Goal: Find specific page/section

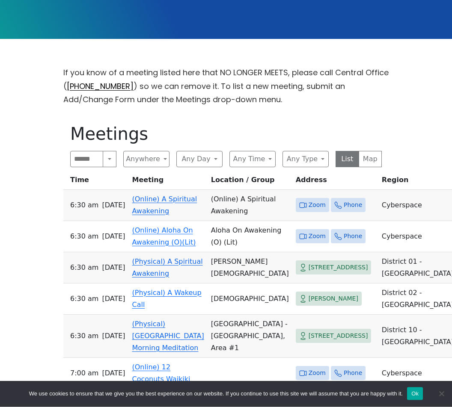
scroll to position [211, 0]
click at [202, 161] on button "Any Day" at bounding box center [199, 159] width 46 height 16
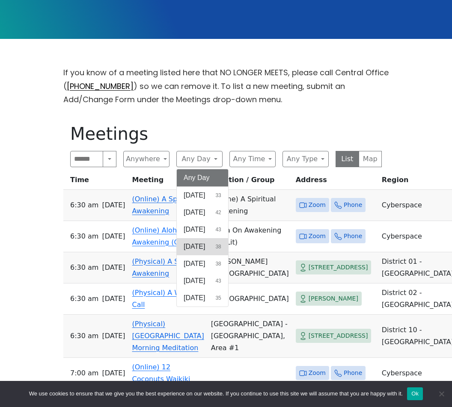
click at [205, 246] on span "[DATE]" at bounding box center [193, 247] width 21 height 10
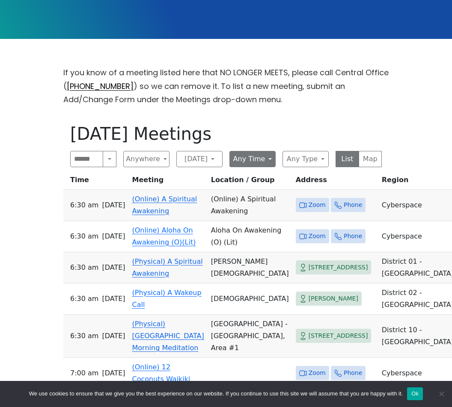
click at [258, 163] on button "Any Time" at bounding box center [252, 159] width 46 height 16
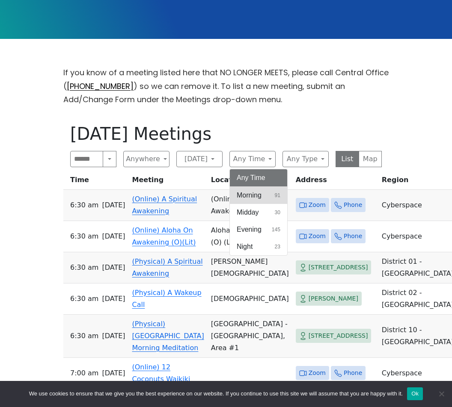
click at [254, 198] on span "Morning" at bounding box center [248, 195] width 25 height 10
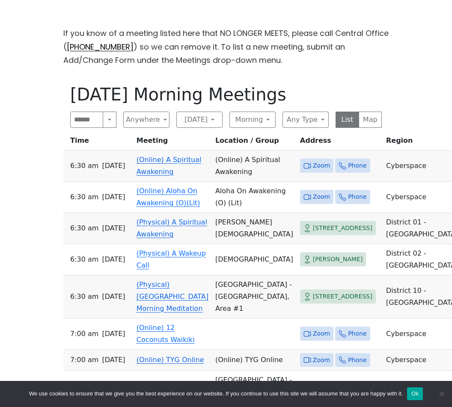
scroll to position [250, 0]
click at [324, 161] on span "Zoom" at bounding box center [321, 166] width 17 height 11
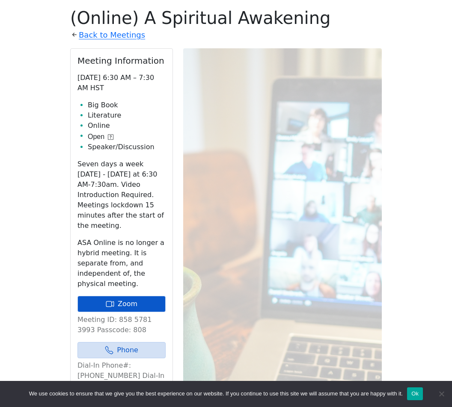
click at [144, 297] on link "Zoom" at bounding box center [121, 304] width 88 height 16
click at [107, 300] on link "Zoom" at bounding box center [121, 304] width 88 height 16
click at [98, 296] on link "Zoom" at bounding box center [121, 304] width 88 height 16
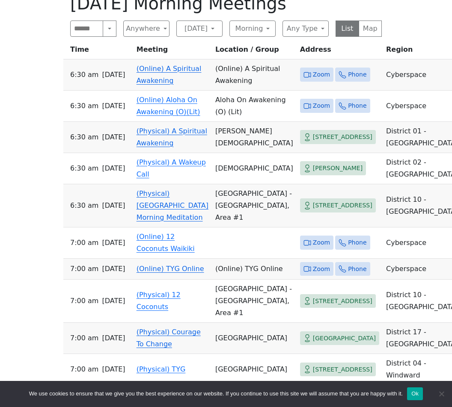
scroll to position [265, 0]
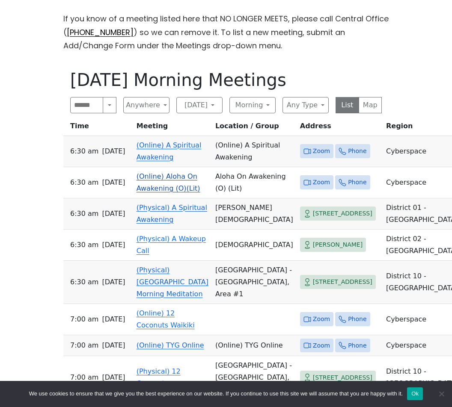
click at [313, 180] on span "Zoom" at bounding box center [321, 182] width 17 height 11
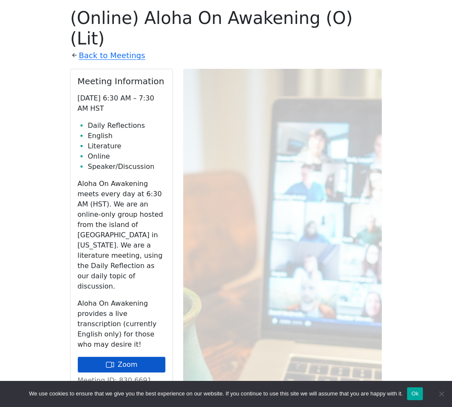
click at [102, 357] on link "Zoom" at bounding box center [121, 365] width 88 height 16
